Goal: Check status: Check status

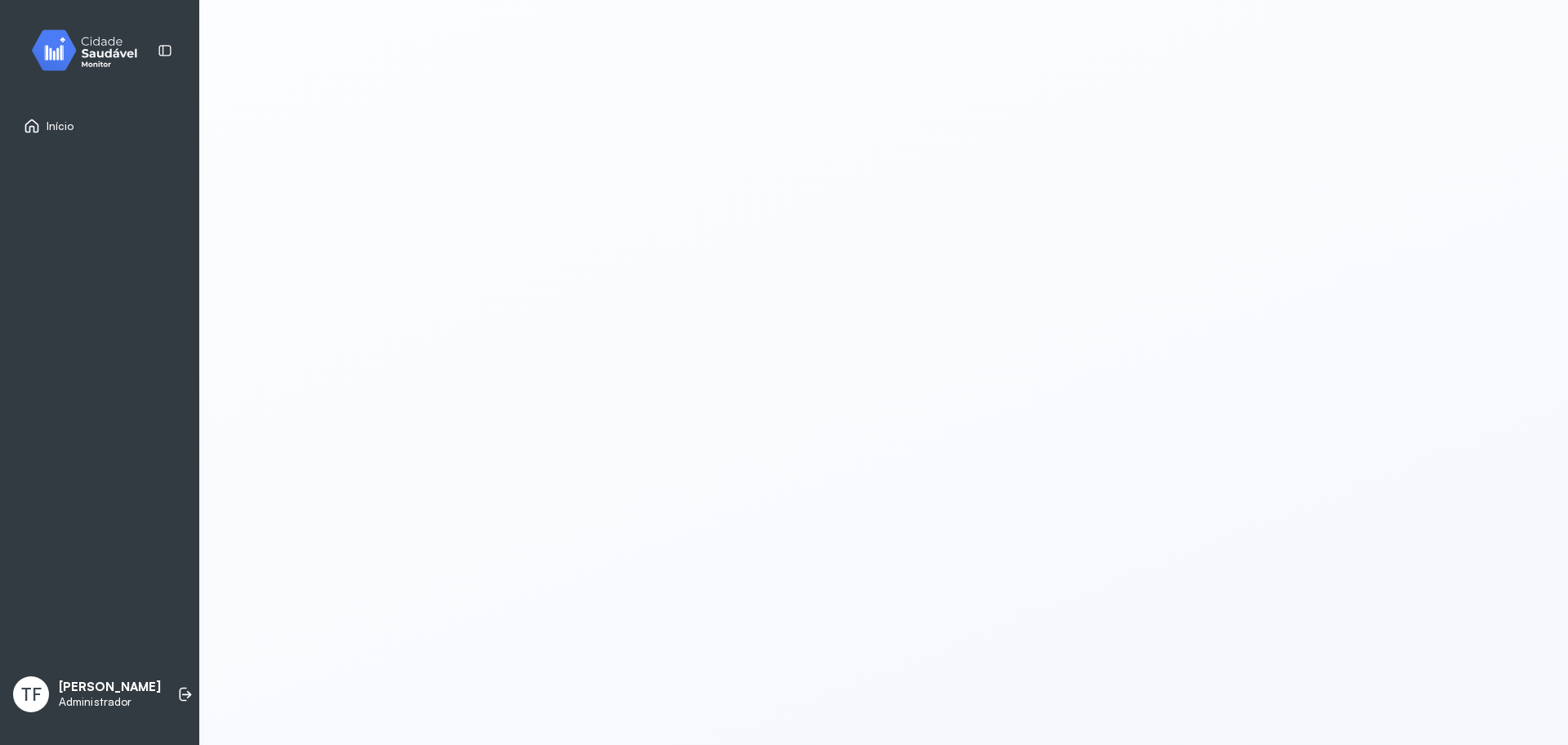
click at [74, 35] on img at bounding box center [90, 49] width 147 height 48
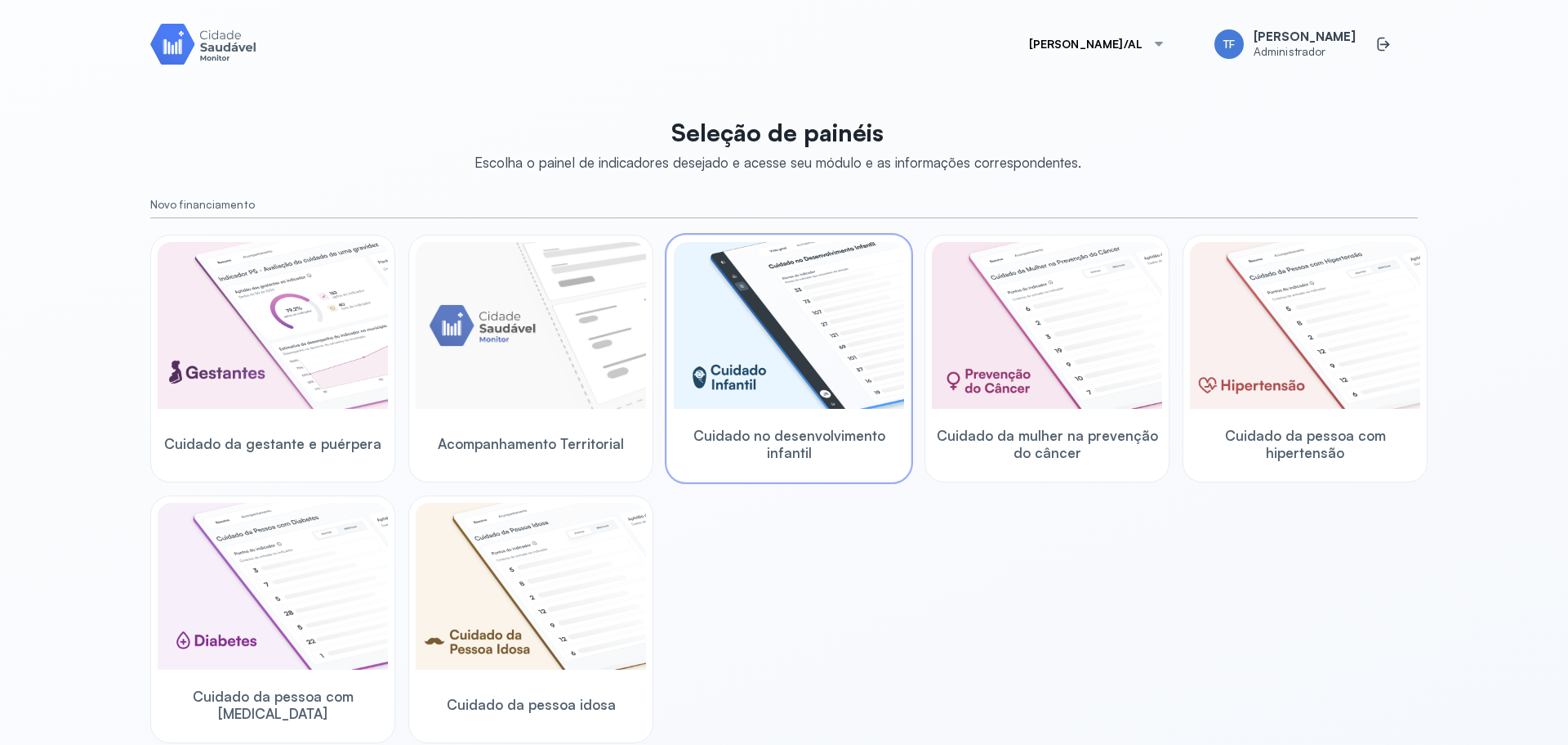
click at [809, 405] on img at bounding box center [789, 325] width 231 height 167
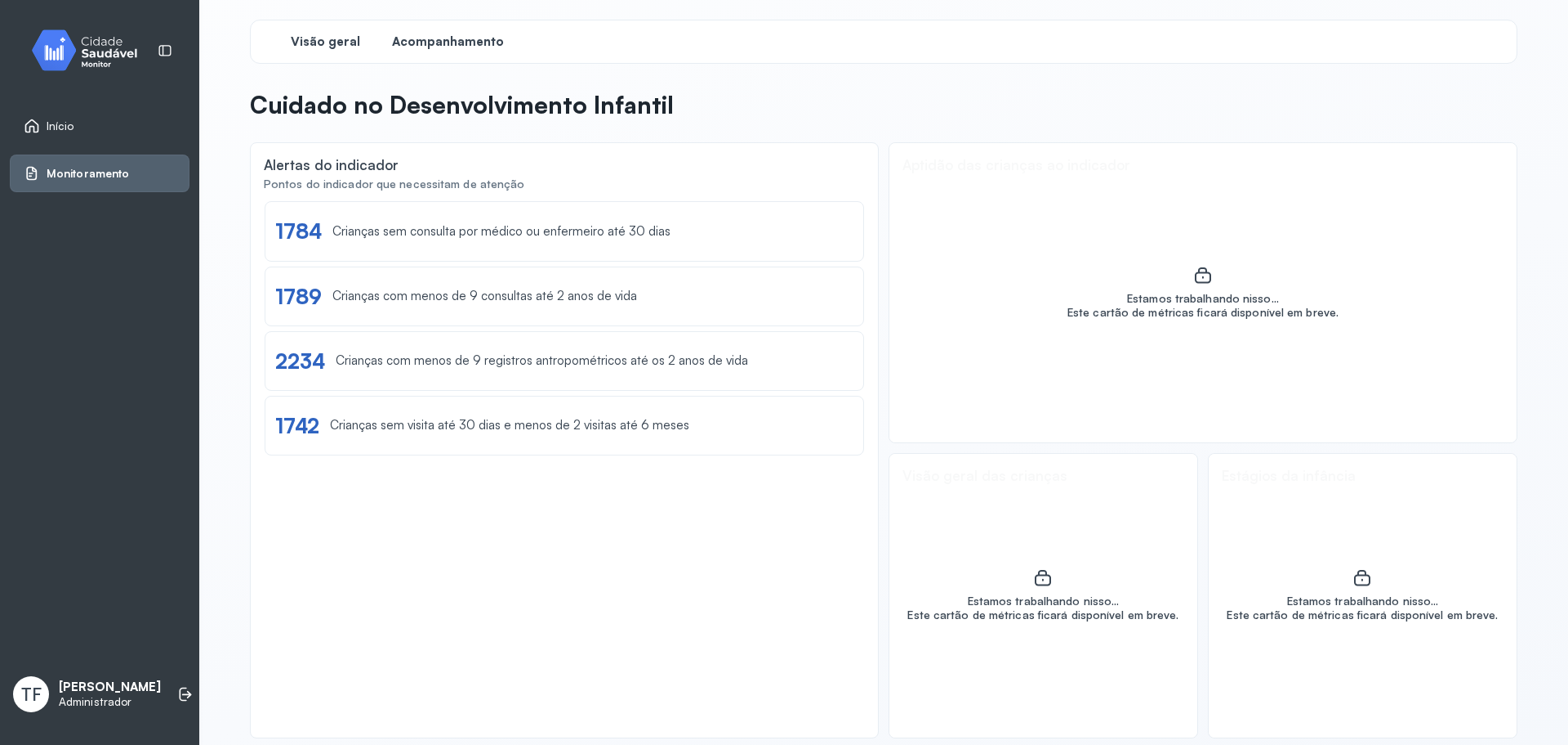
click at [450, 40] on span "Acompanhamento" at bounding box center [448, 42] width 112 height 16
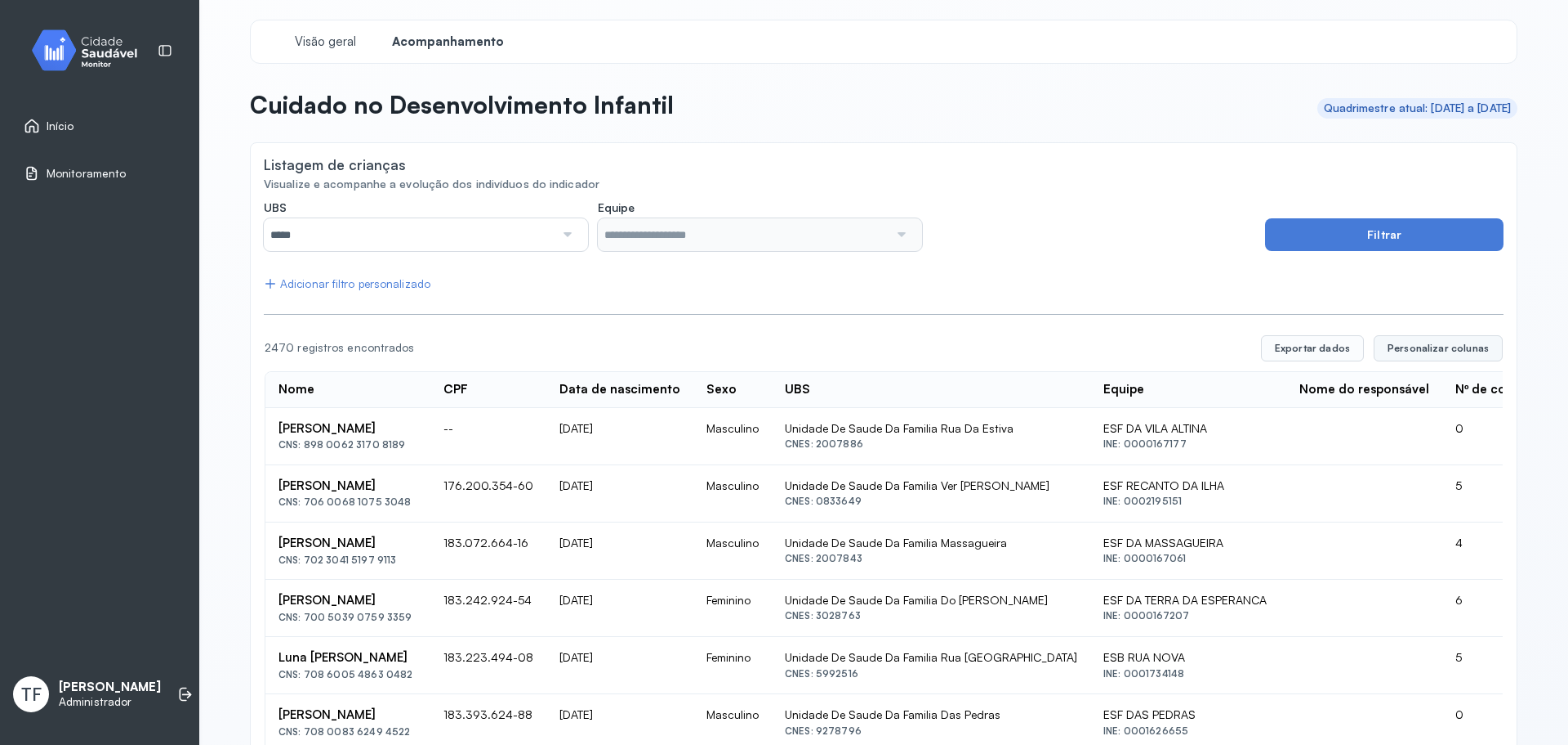
click at [1429, 349] on span "Personalizar colunas" at bounding box center [1438, 348] width 101 height 13
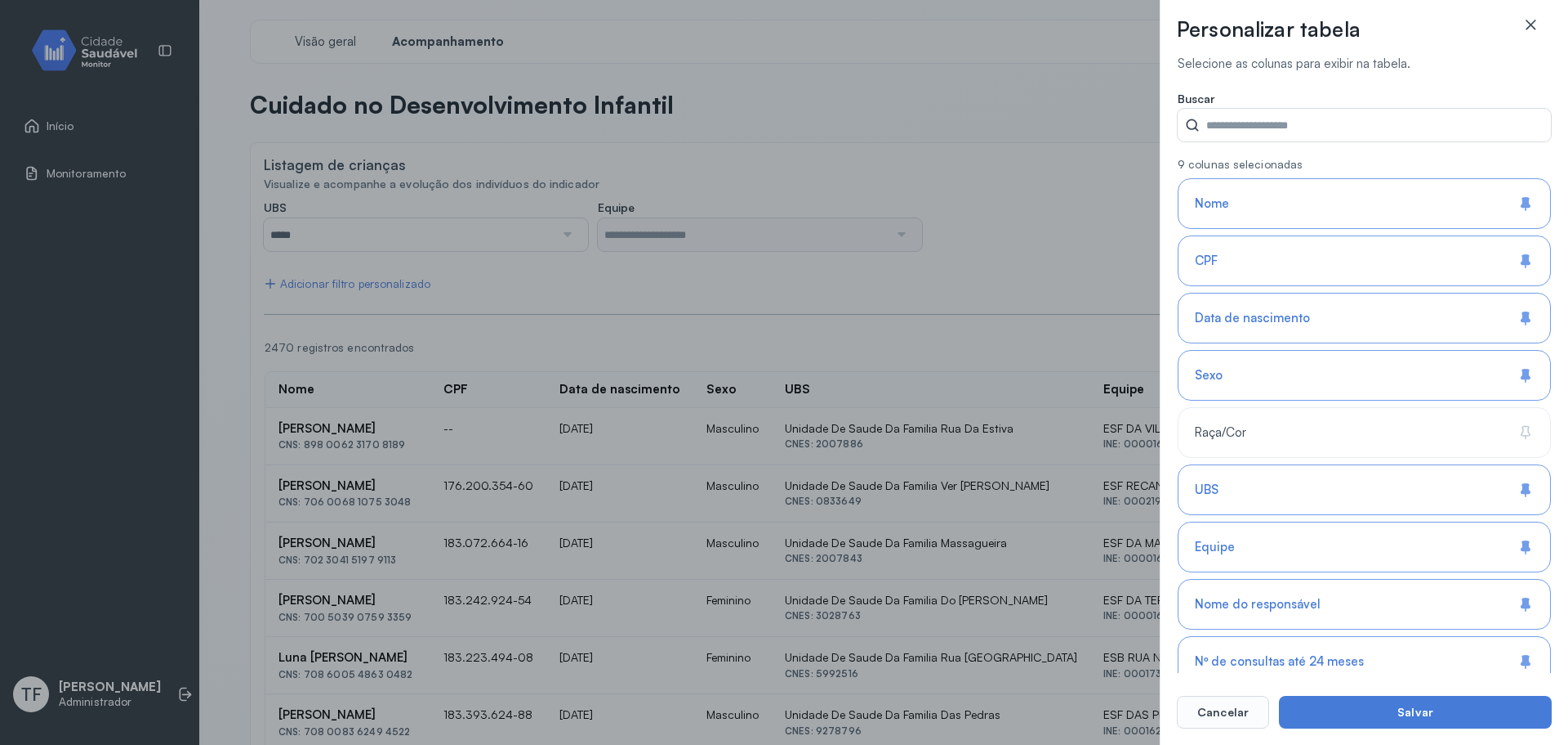
click at [1534, 27] on icon at bounding box center [1531, 24] width 10 height 10
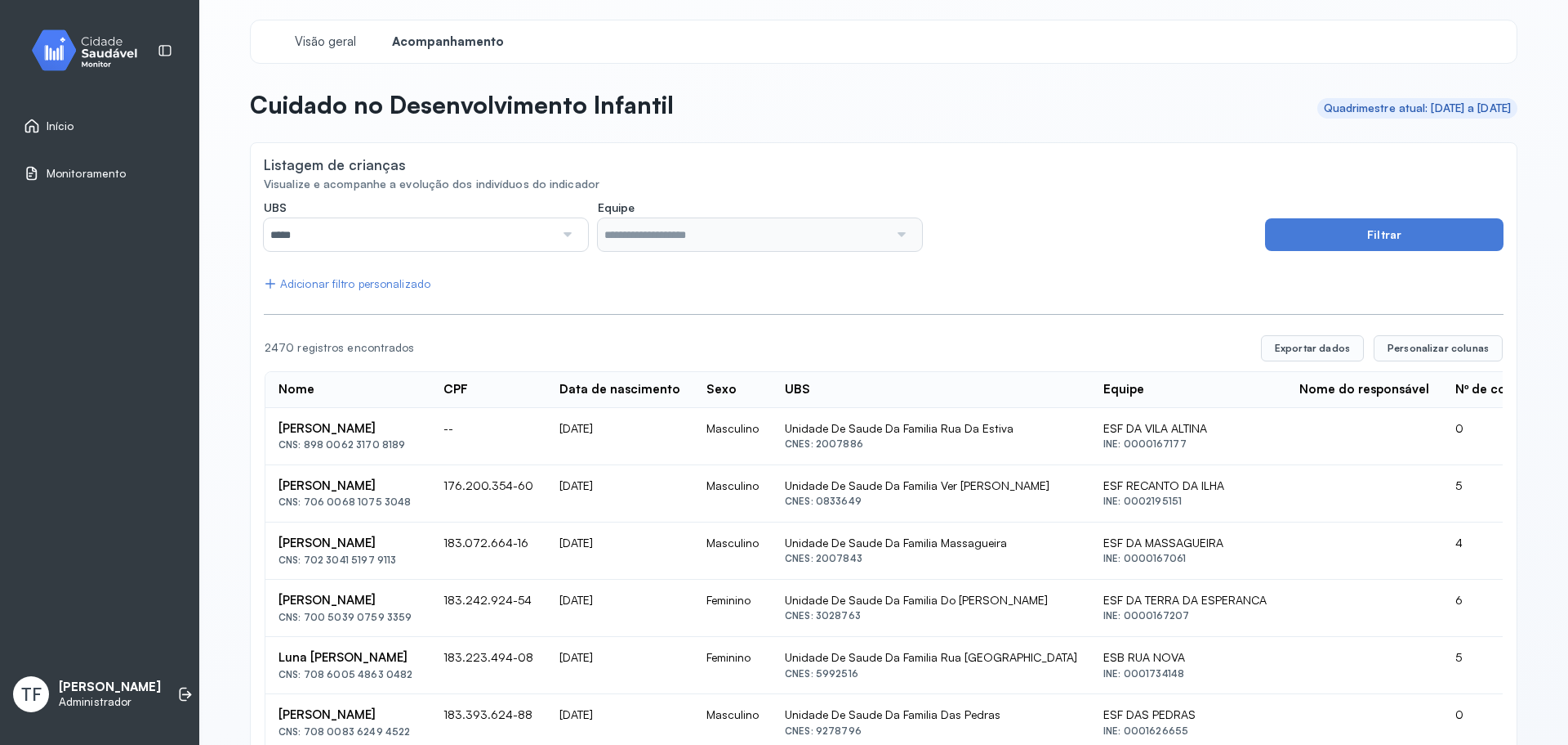
click at [307, 423] on div "[PERSON_NAME]" at bounding box center [348, 429] width 139 height 16
